Goal: Communication & Community: Share content

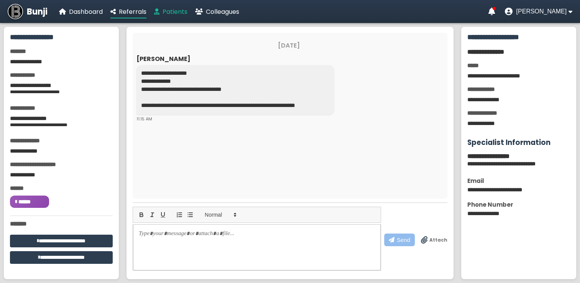
click at [176, 10] on span "Patients" at bounding box center [175, 11] width 25 height 9
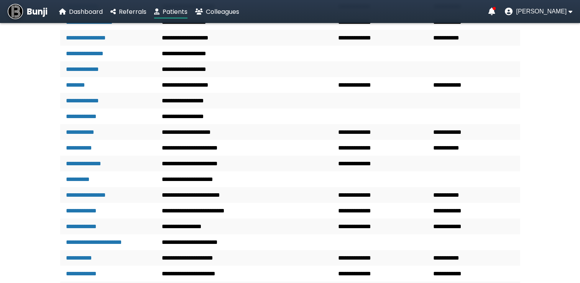
scroll to position [1047, 0]
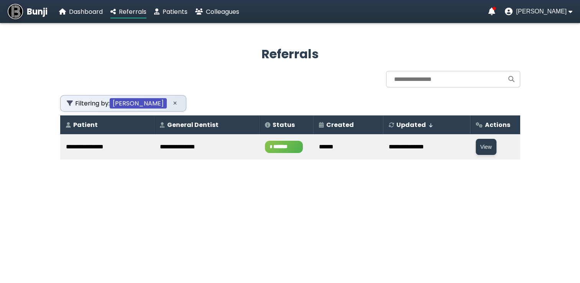
click at [272, 143] on span "*******" at bounding box center [284, 147] width 38 height 12
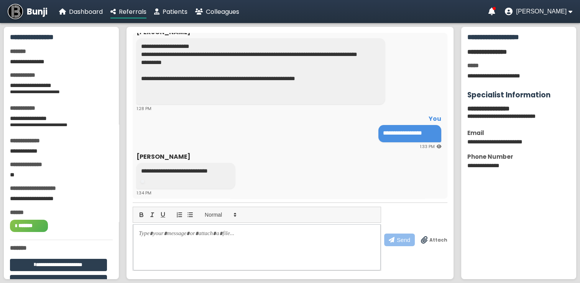
scroll to position [177, 0]
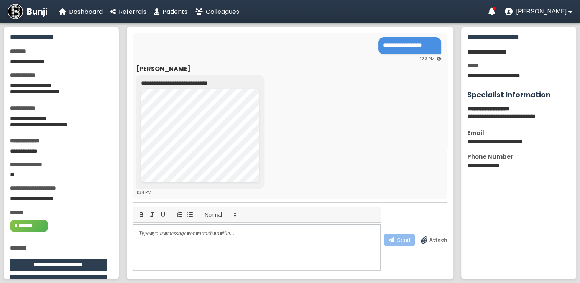
click at [436, 240] on span "Attach" at bounding box center [439, 240] width 18 height 7
click at [0, 0] on input "Attach" at bounding box center [0, 0] width 0 height 0
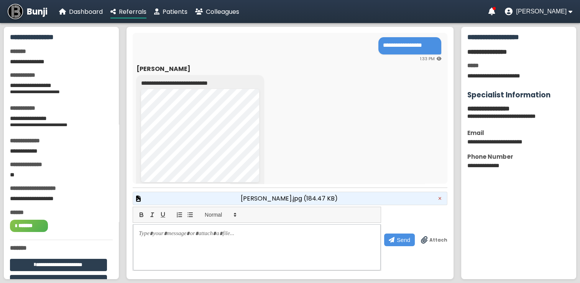
click at [308, 199] on span "[PERSON_NAME].jpg (184.47 KB)" at bounding box center [289, 199] width 97 height 10
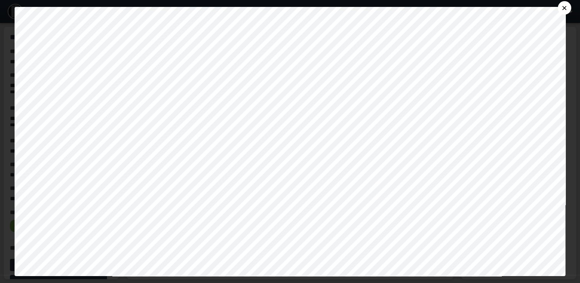
scroll to position [0, 0]
click at [570, 6] on button "×" at bounding box center [564, 7] width 13 height 13
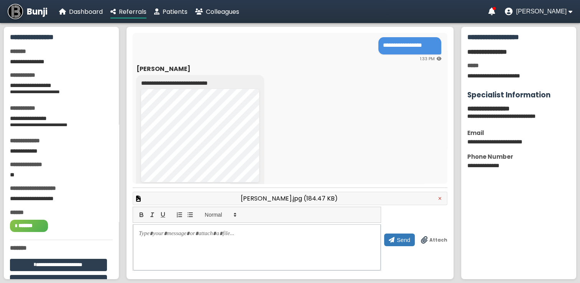
click at [403, 243] on span "Send" at bounding box center [403, 240] width 13 height 7
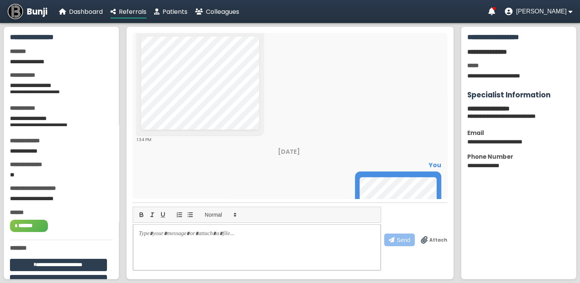
scroll to position [323, 0]
